Goal: Find specific page/section: Find specific page/section

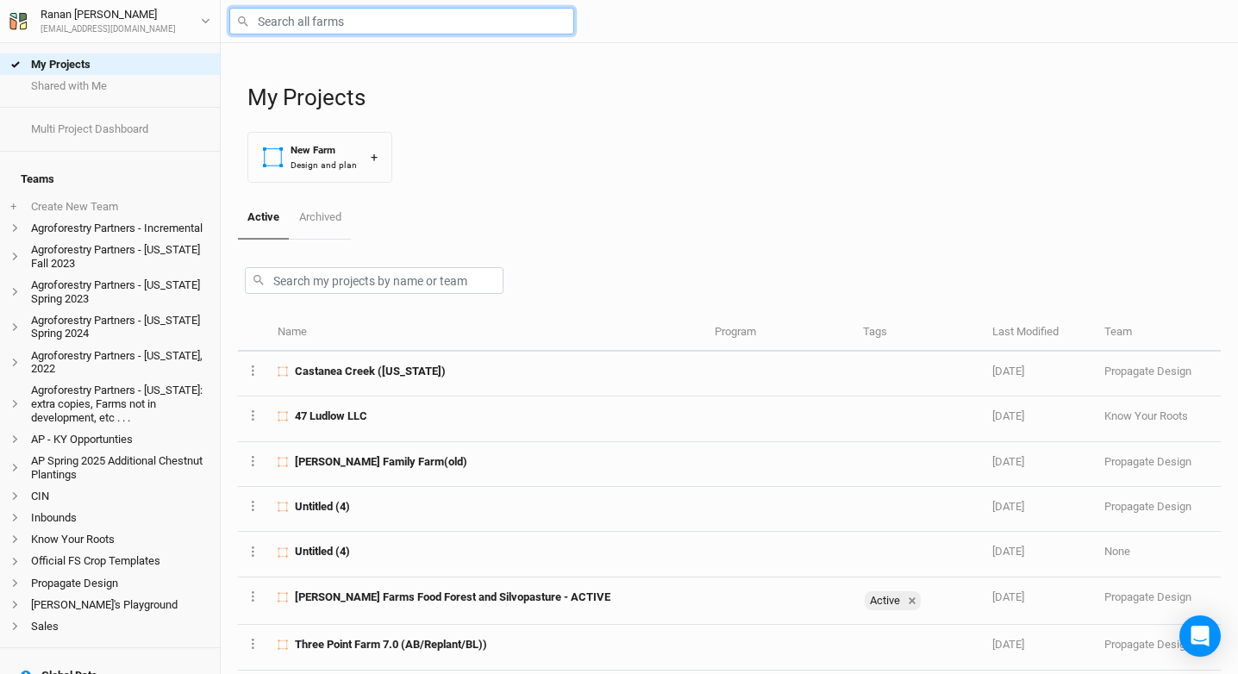
click at [323, 21] on input "text" at bounding box center [401, 21] width 345 height 27
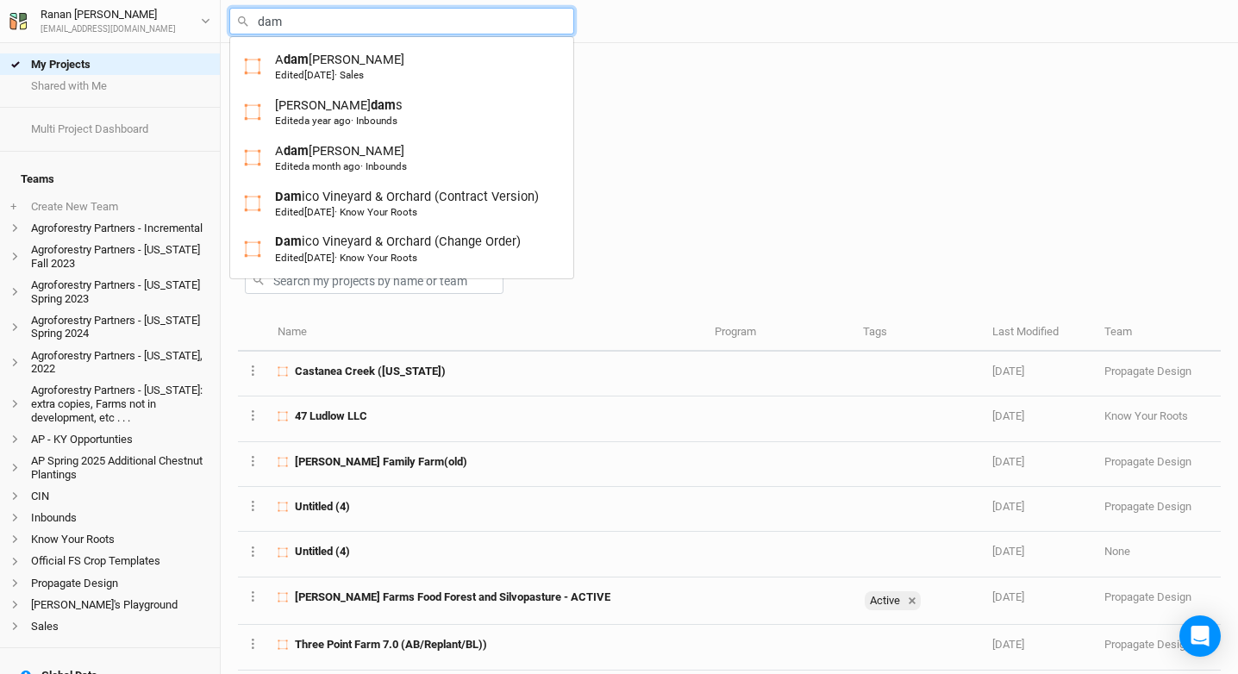
type input "dami"
type input "damico Vineyard & Orchard (Contract Version)"
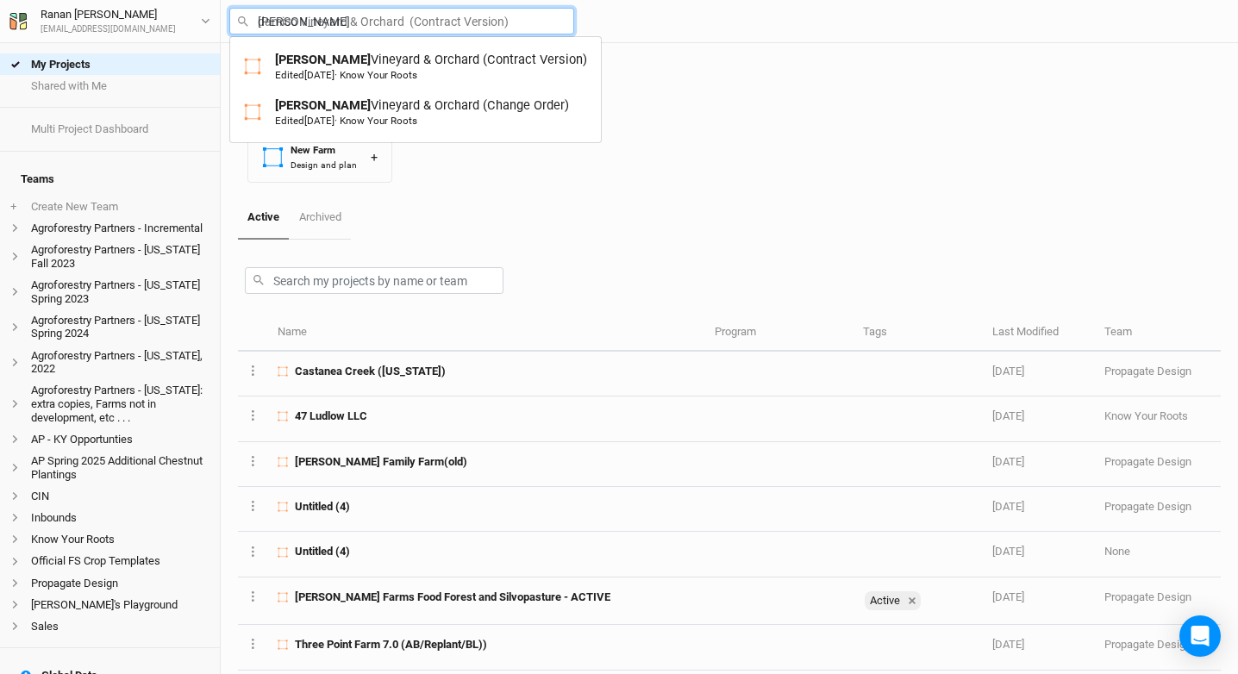
type input "Damico Vineyard & Orchard (Change Order)"
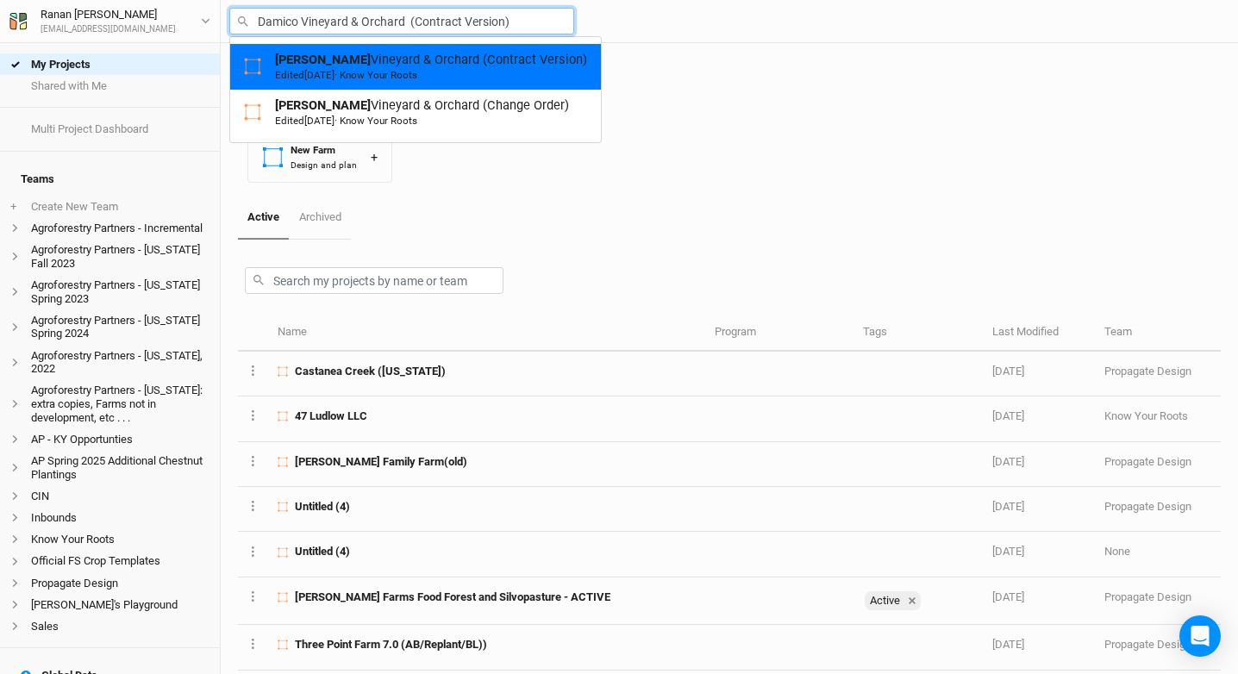
type input "Damico Vineyard & Orchard (Change Order)"
